Goal: Book appointment/travel/reservation

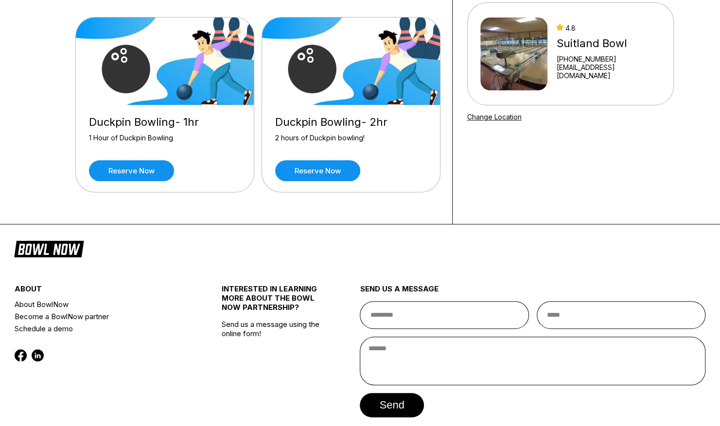
scroll to position [89, 0]
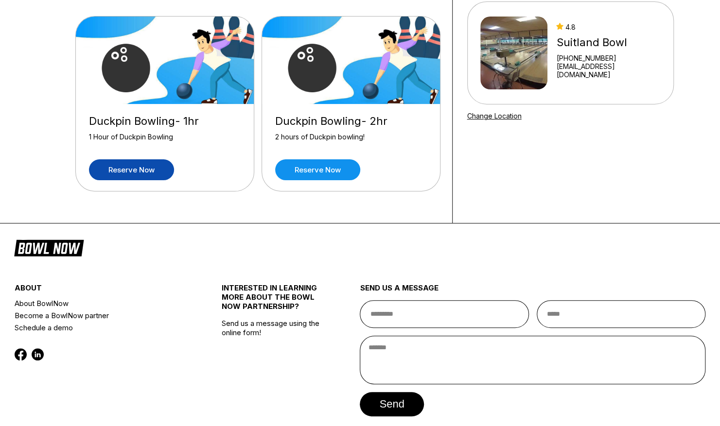
click at [150, 170] on link "Reserve now" at bounding box center [131, 169] width 85 height 21
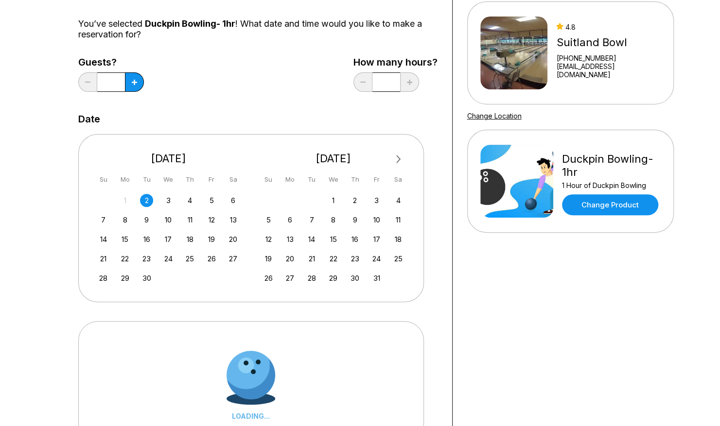
scroll to position [0, 0]
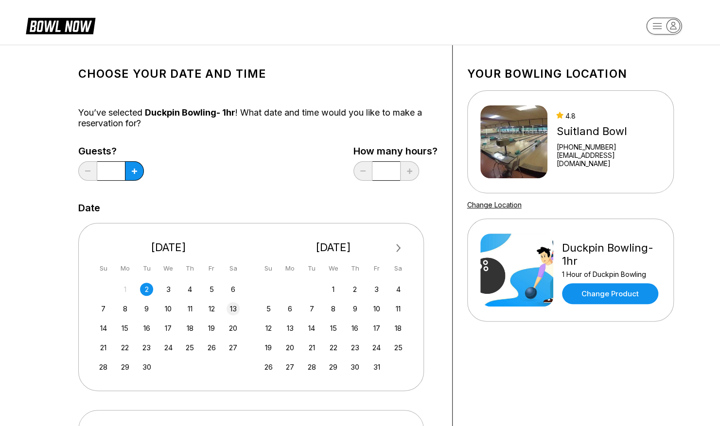
click at [230, 304] on div "13" at bounding box center [233, 308] width 13 height 13
click at [135, 172] on icon at bounding box center [134, 171] width 5 height 5
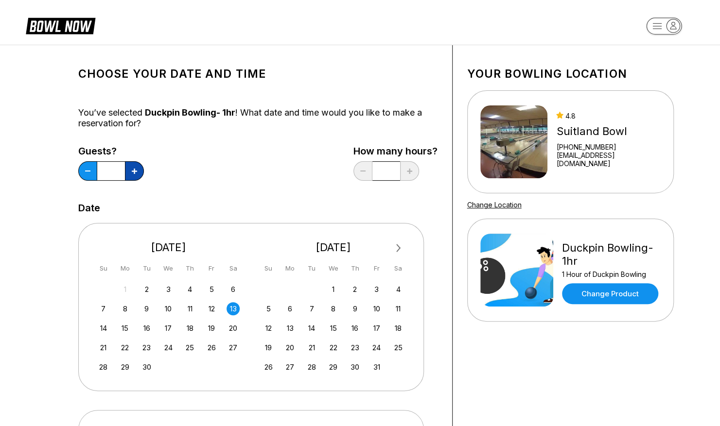
click at [135, 172] on icon at bounding box center [134, 171] width 5 height 5
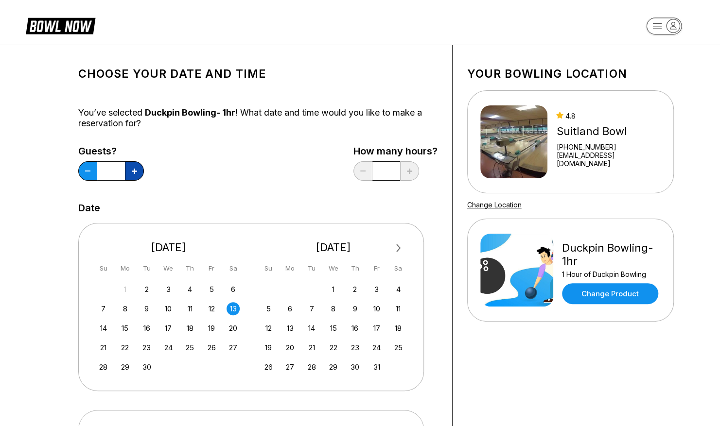
type input "**"
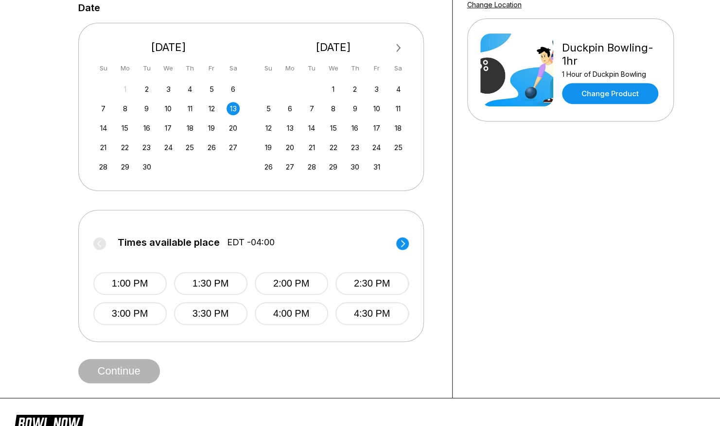
scroll to position [201, 0]
click at [370, 308] on button "4:30 PM" at bounding box center [371, 313] width 73 height 23
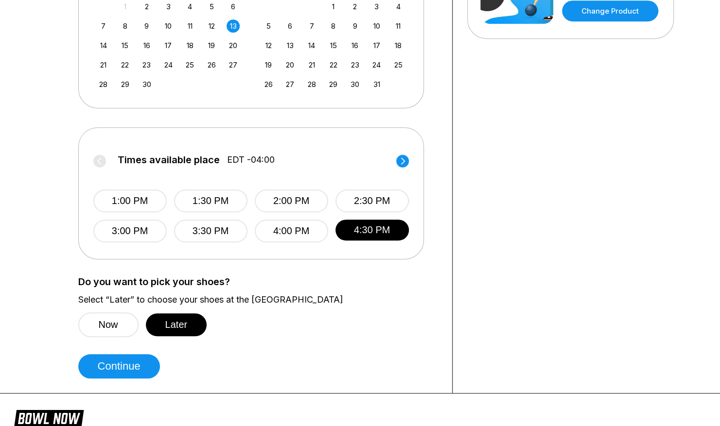
scroll to position [283, 0]
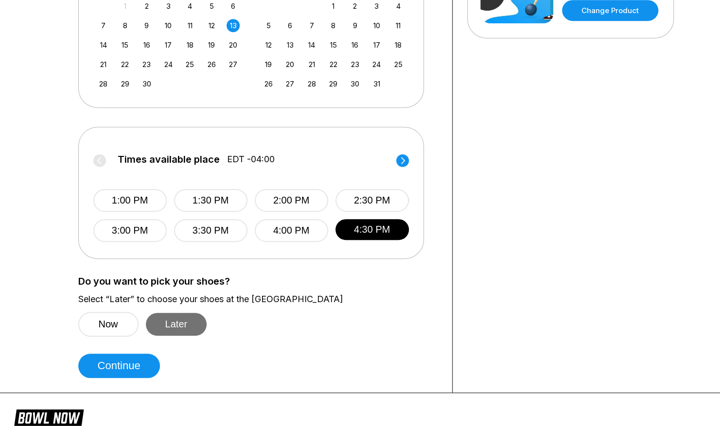
click at [176, 322] on button "Later" at bounding box center [176, 324] width 61 height 23
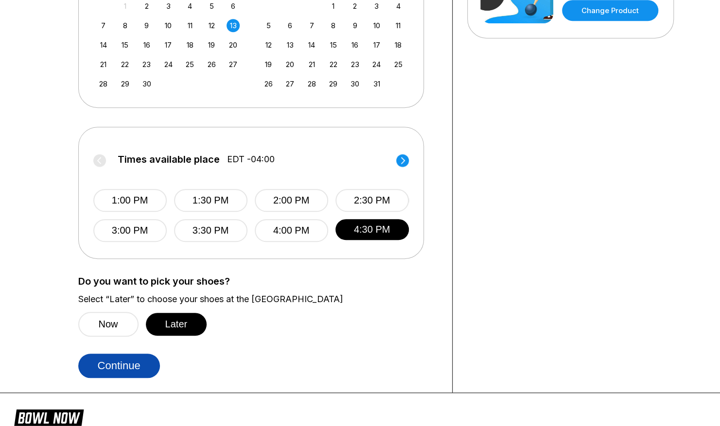
click at [133, 360] on button "Continue" at bounding box center [119, 366] width 82 height 24
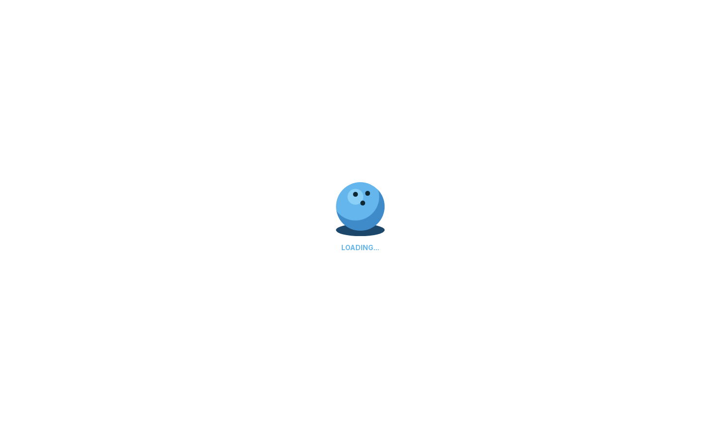
select select "**"
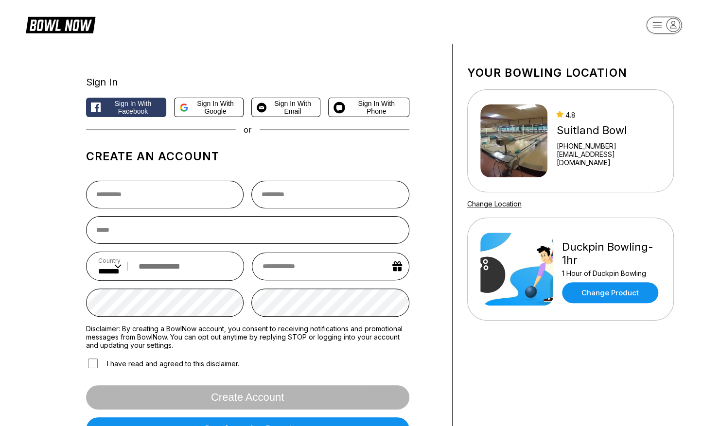
scroll to position [0, 0]
